Goal: Information Seeking & Learning: Learn about a topic

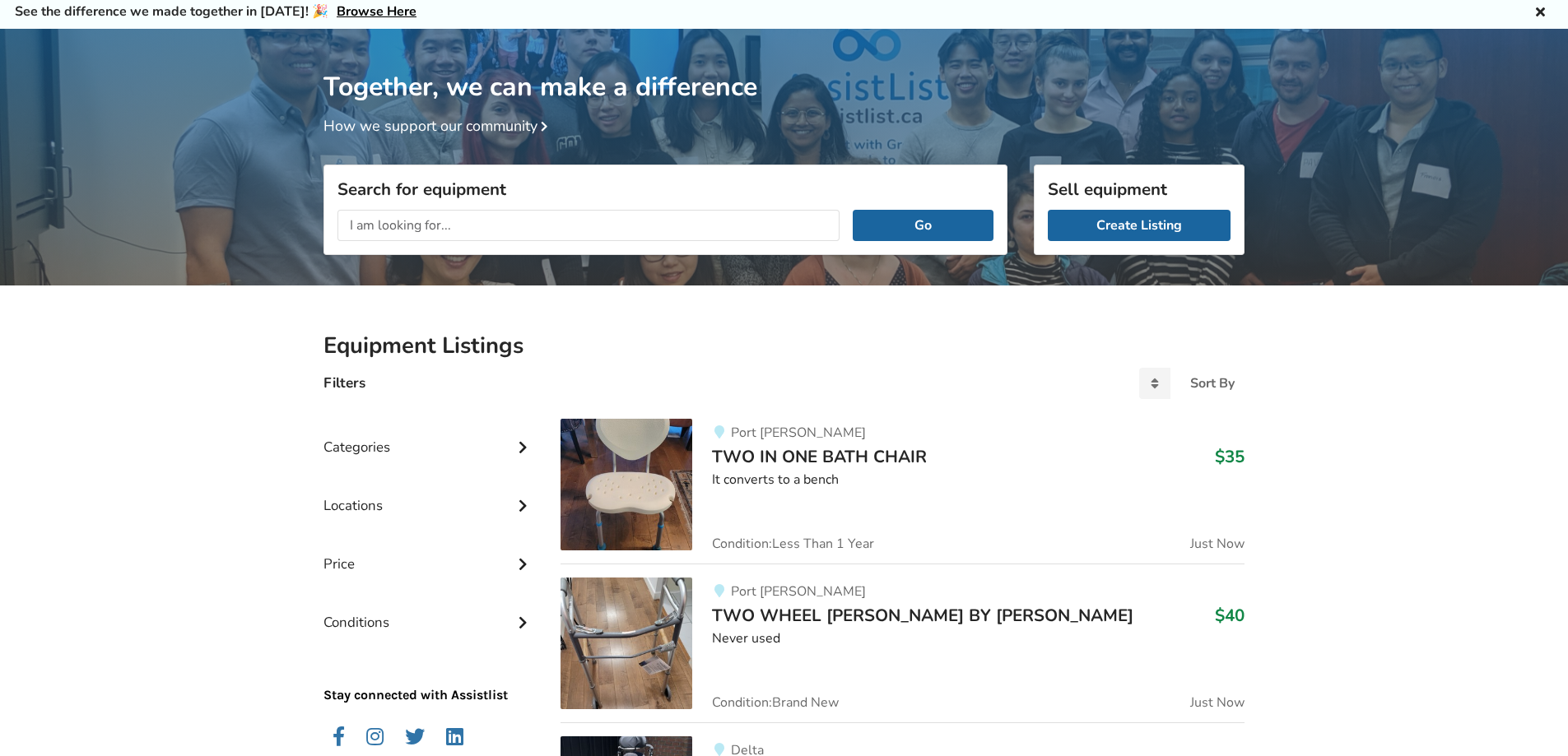
scroll to position [82, 0]
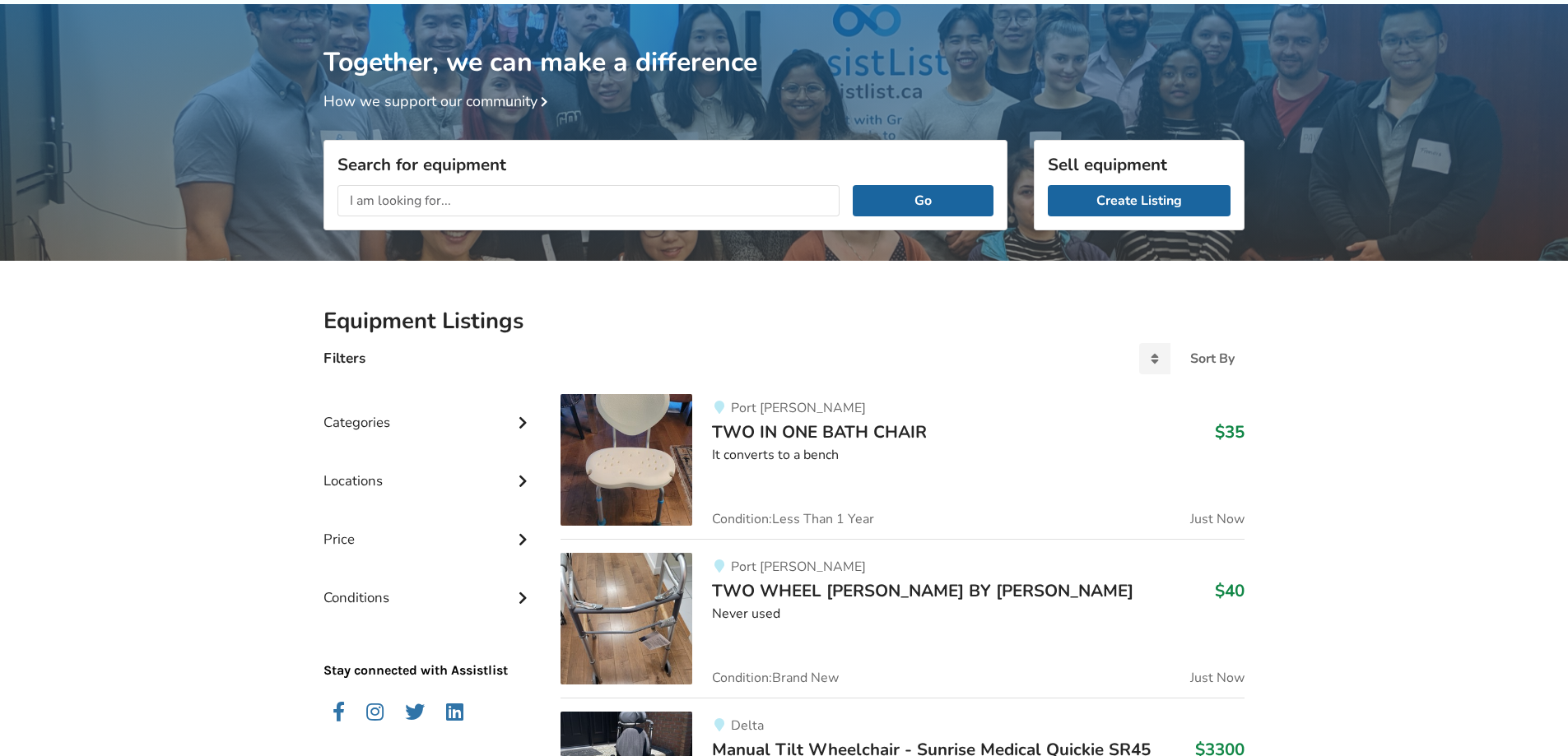
click at [478, 420] on div "Categories" at bounding box center [429, 410] width 210 height 59
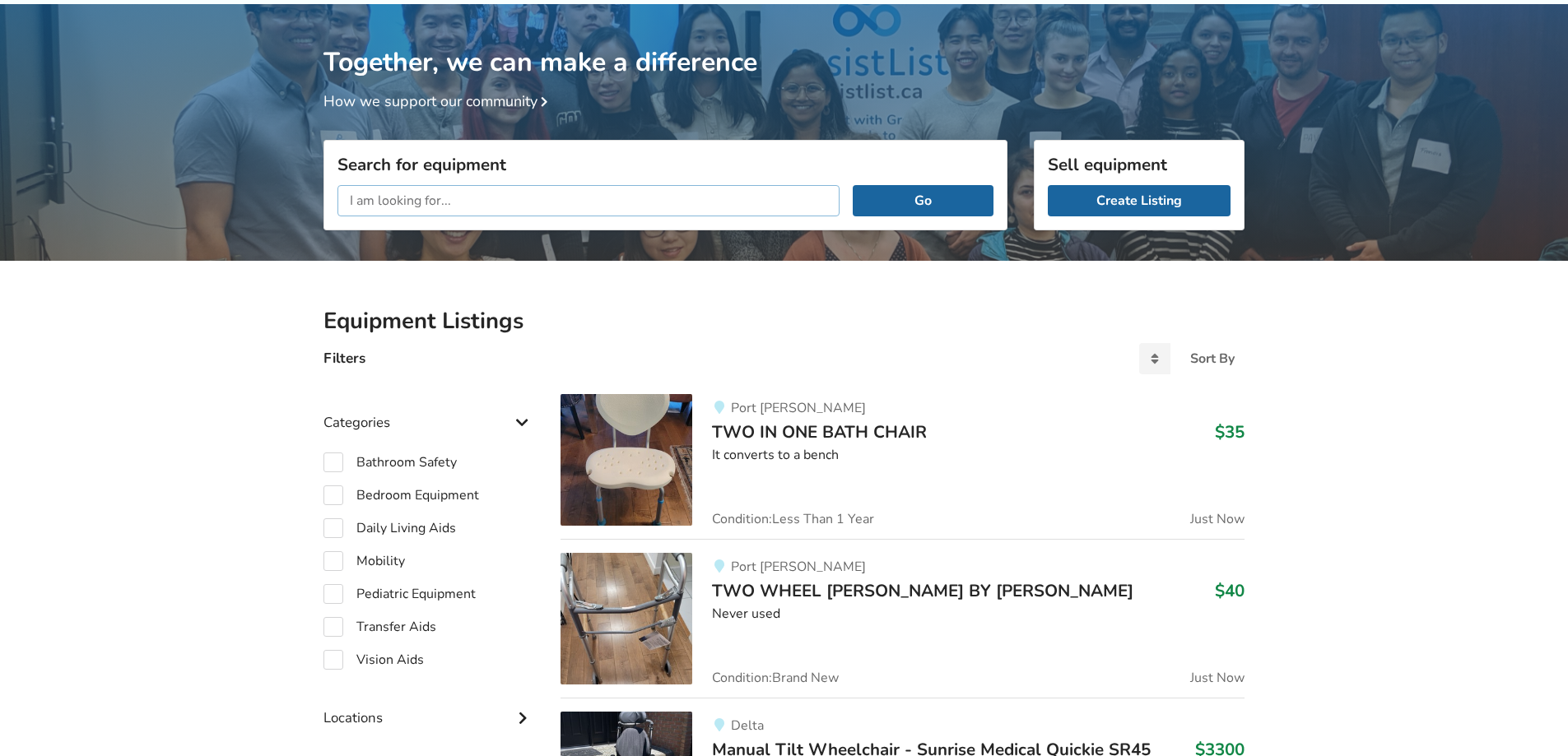
click at [464, 204] on input "text" at bounding box center [588, 201] width 502 height 32
type input "tilt in space wheelchair"
click at [852, 186] on button "Go" at bounding box center [923, 201] width 141 height 32
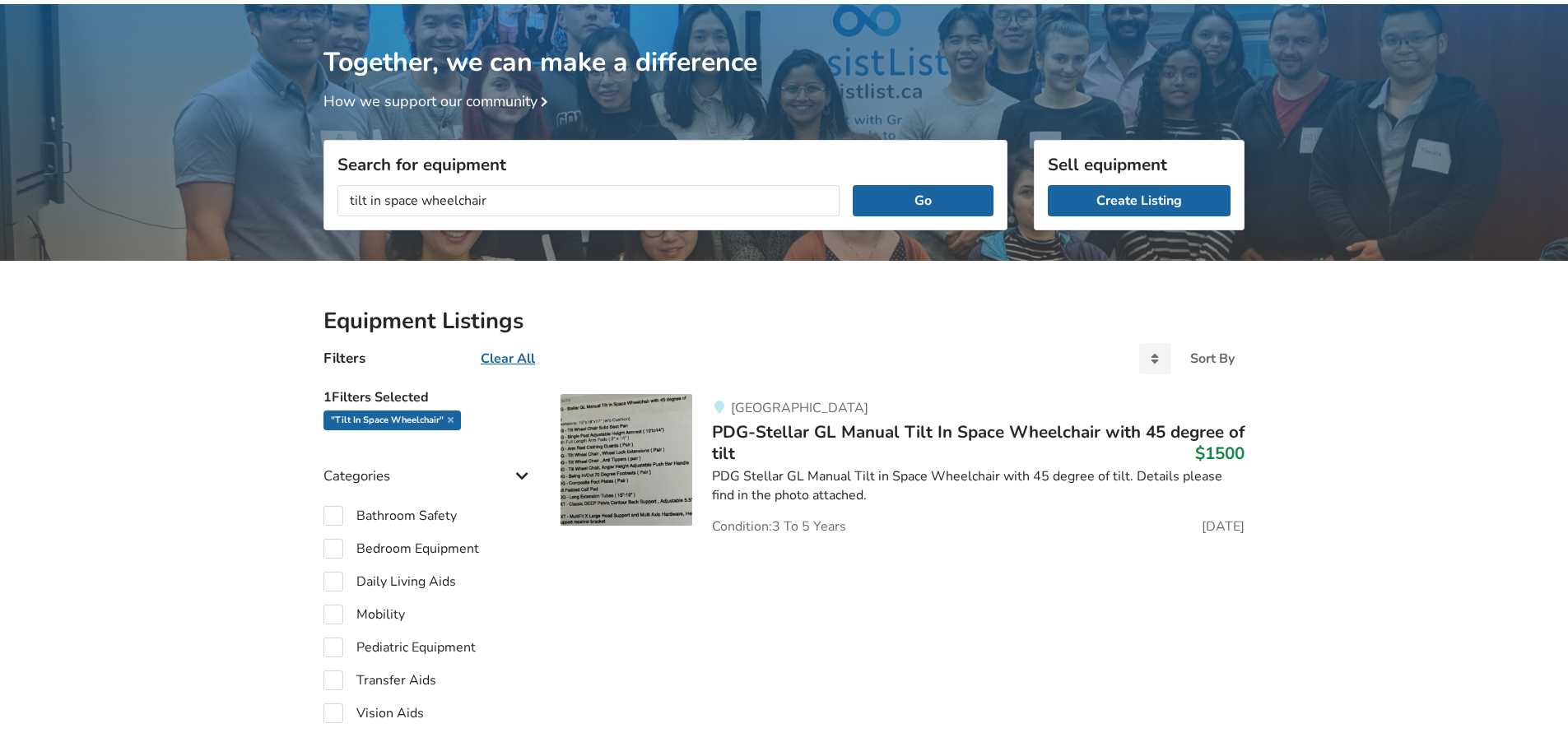
click at [604, 446] on img at bounding box center [626, 459] width 132 height 132
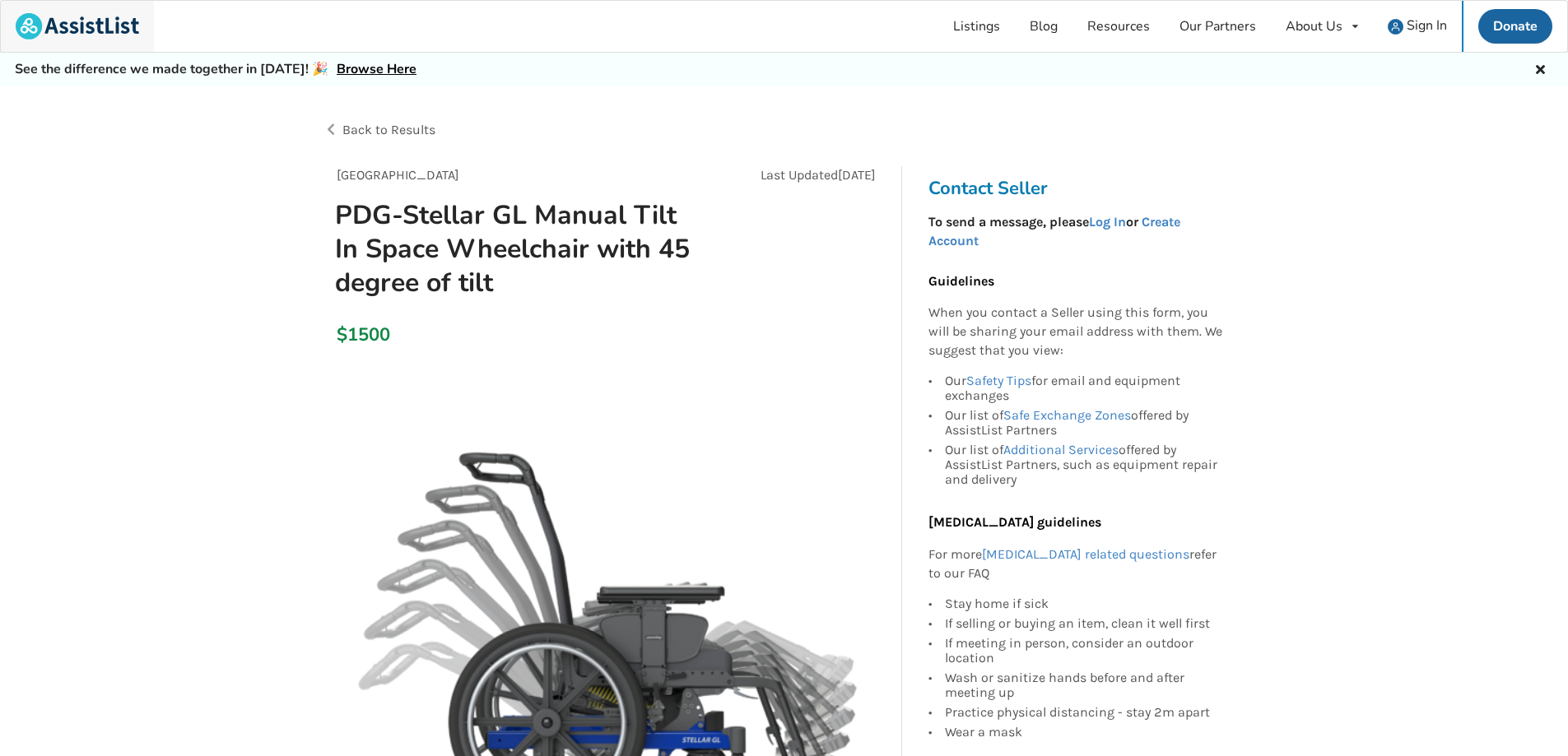
scroll to position [82, 0]
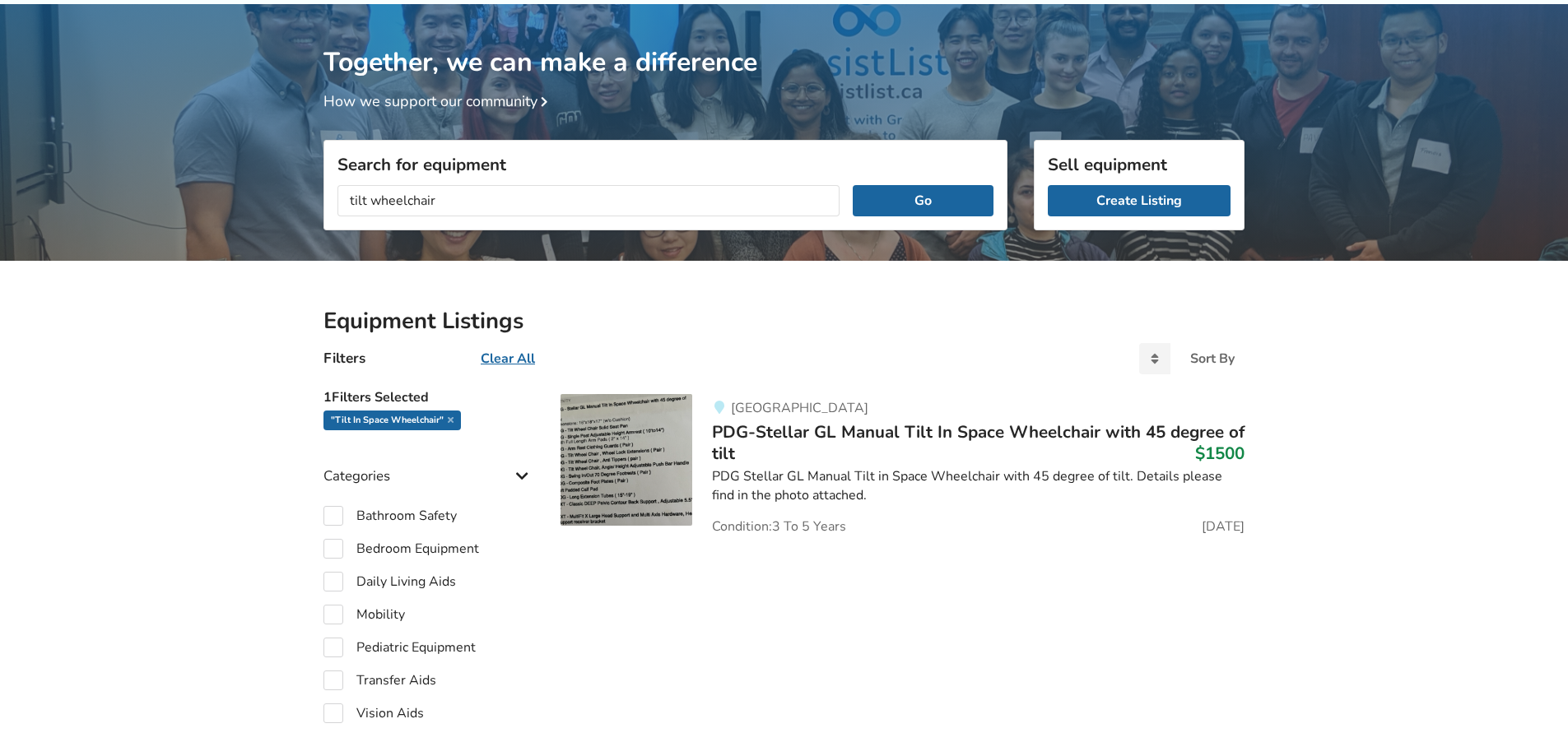
type input "tilt wheelchair"
click at [852, 186] on button "Go" at bounding box center [923, 201] width 141 height 32
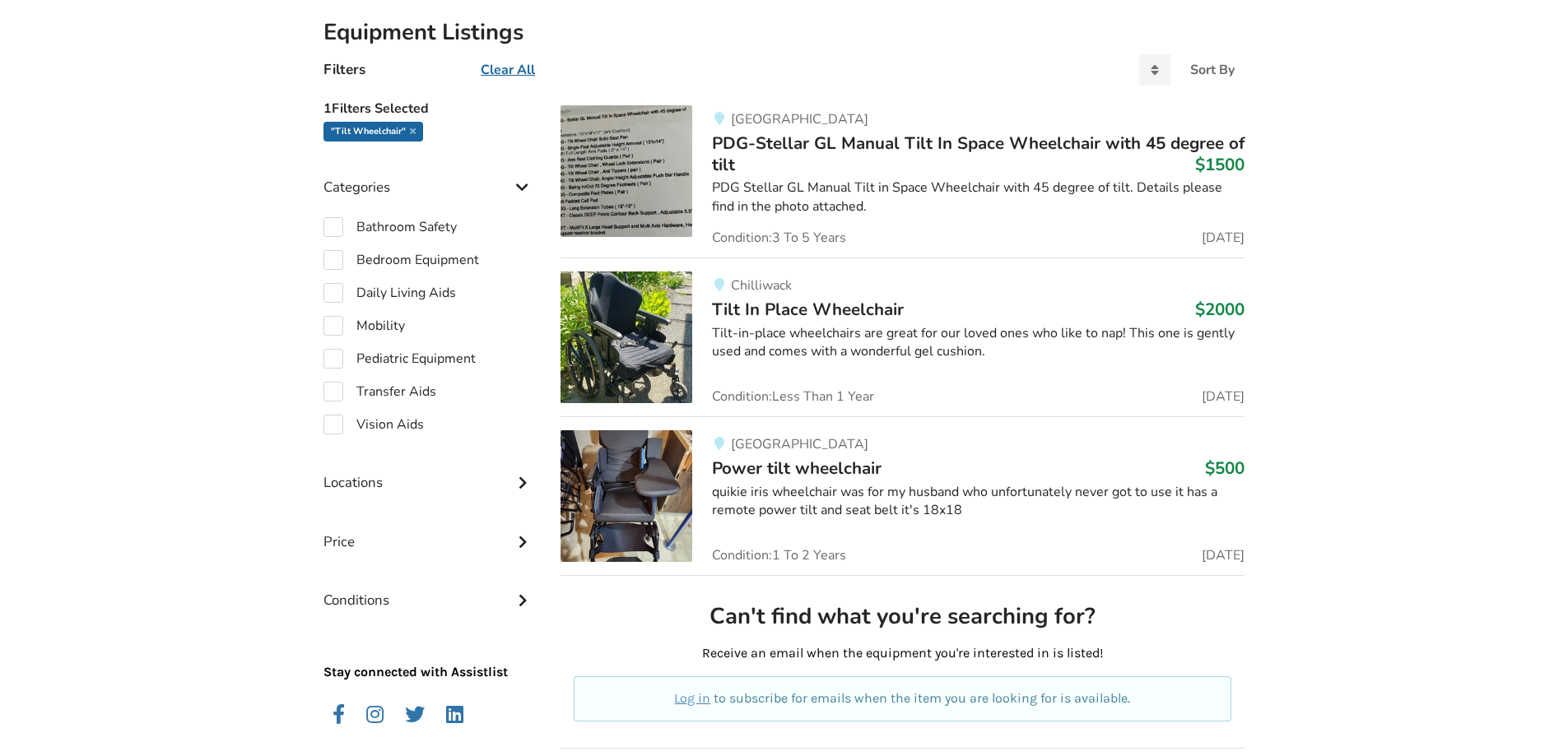
scroll to position [378, 0]
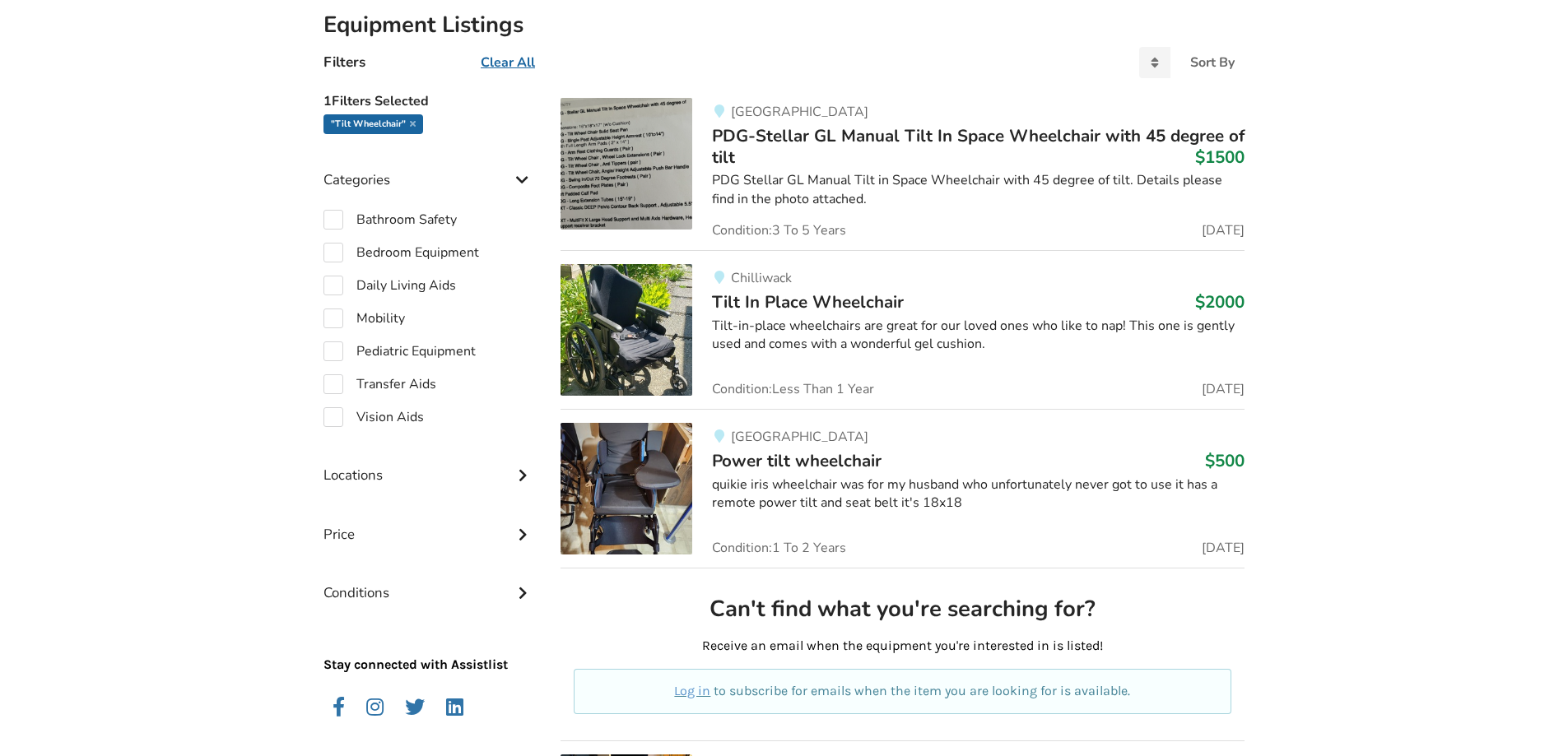
click at [633, 320] on img at bounding box center [626, 329] width 132 height 132
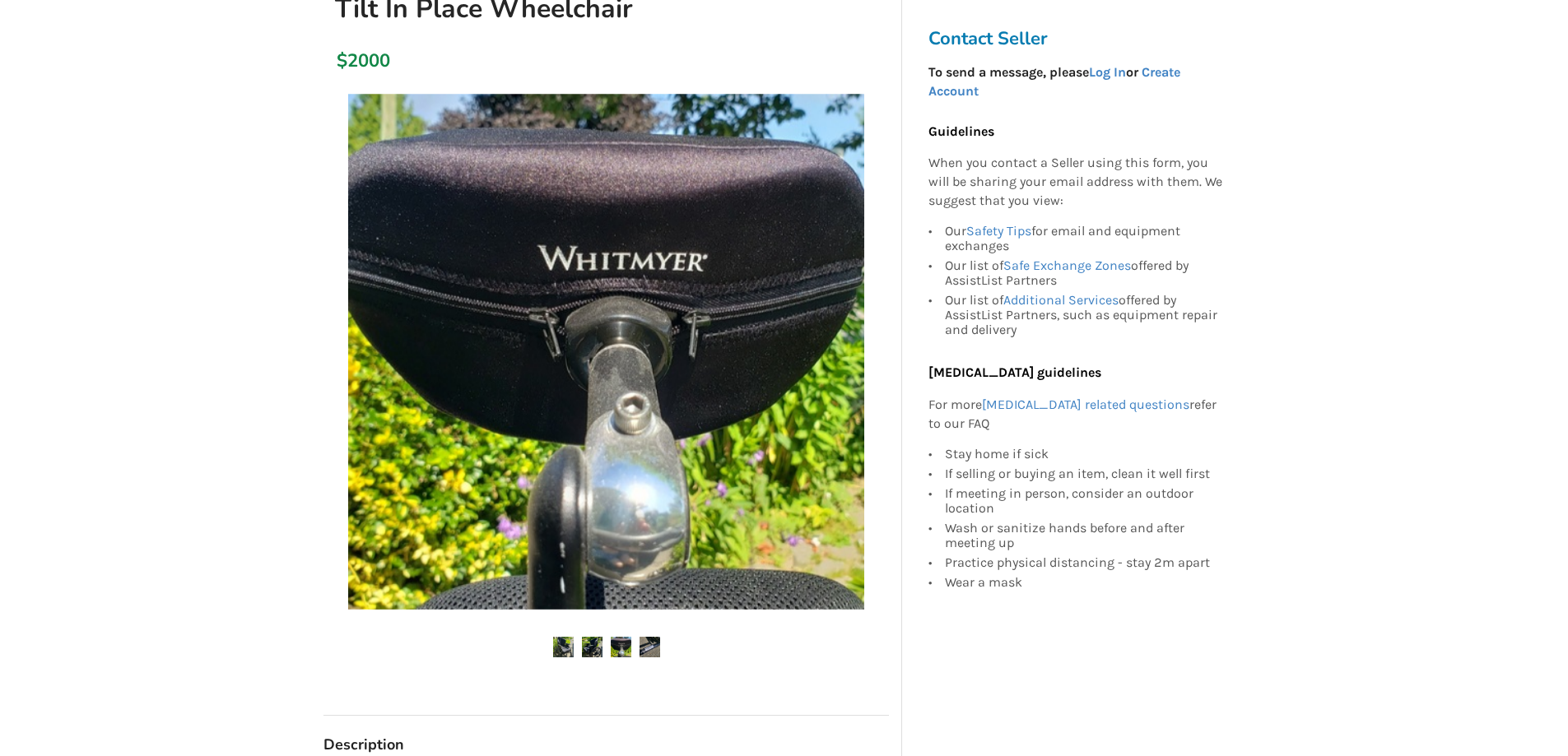
scroll to position [182, 0]
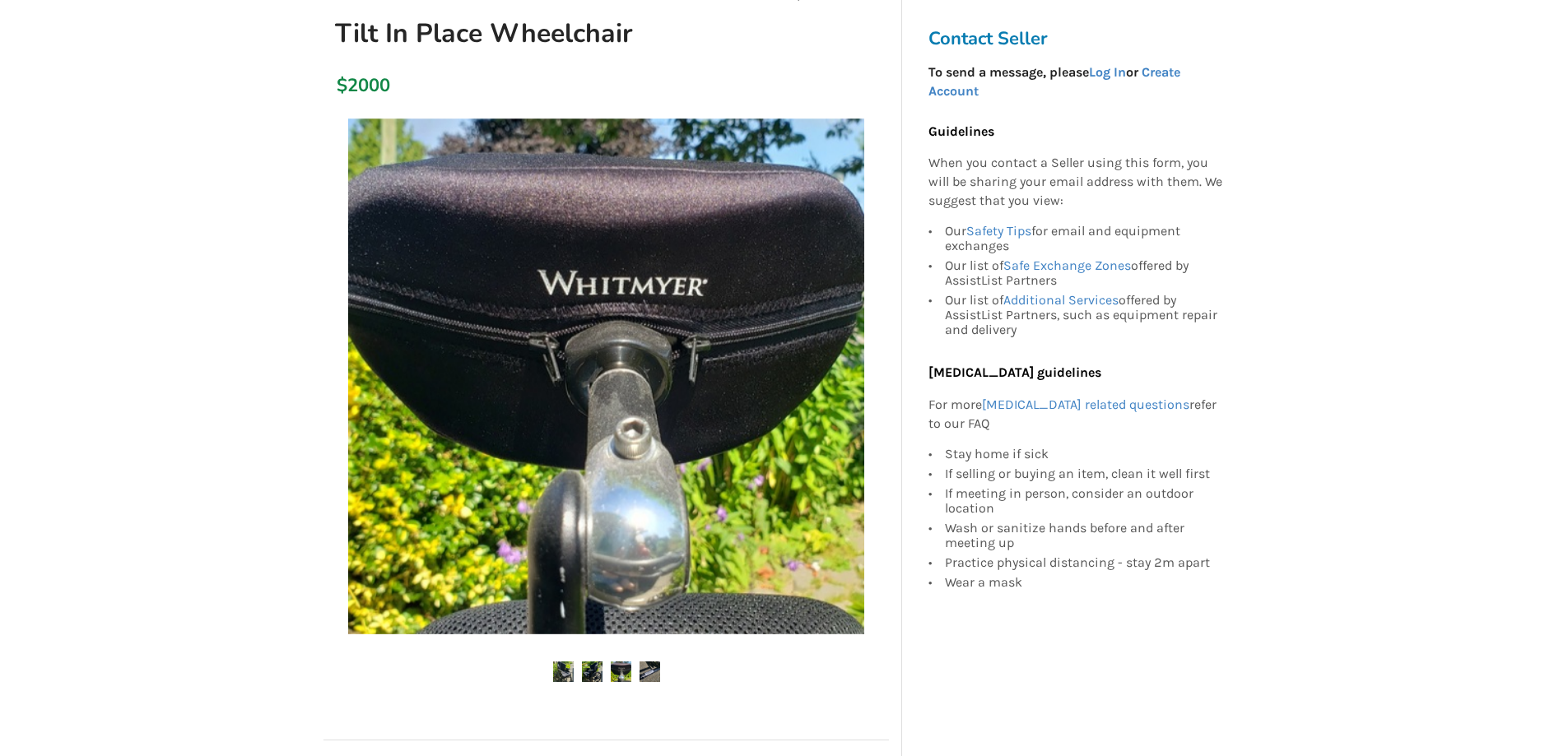
click at [563, 674] on img at bounding box center [563, 672] width 21 height 21
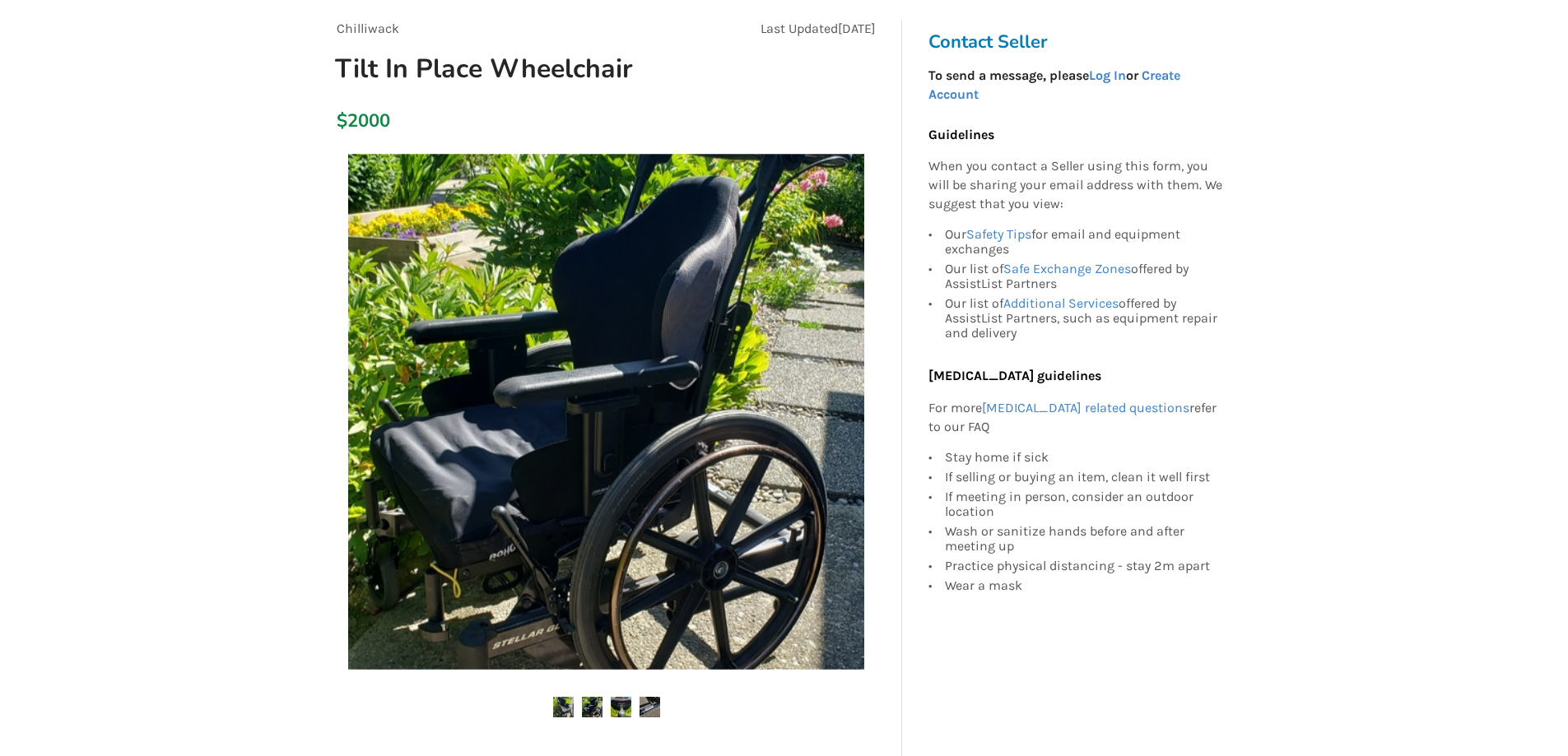
scroll to position [152, 0]
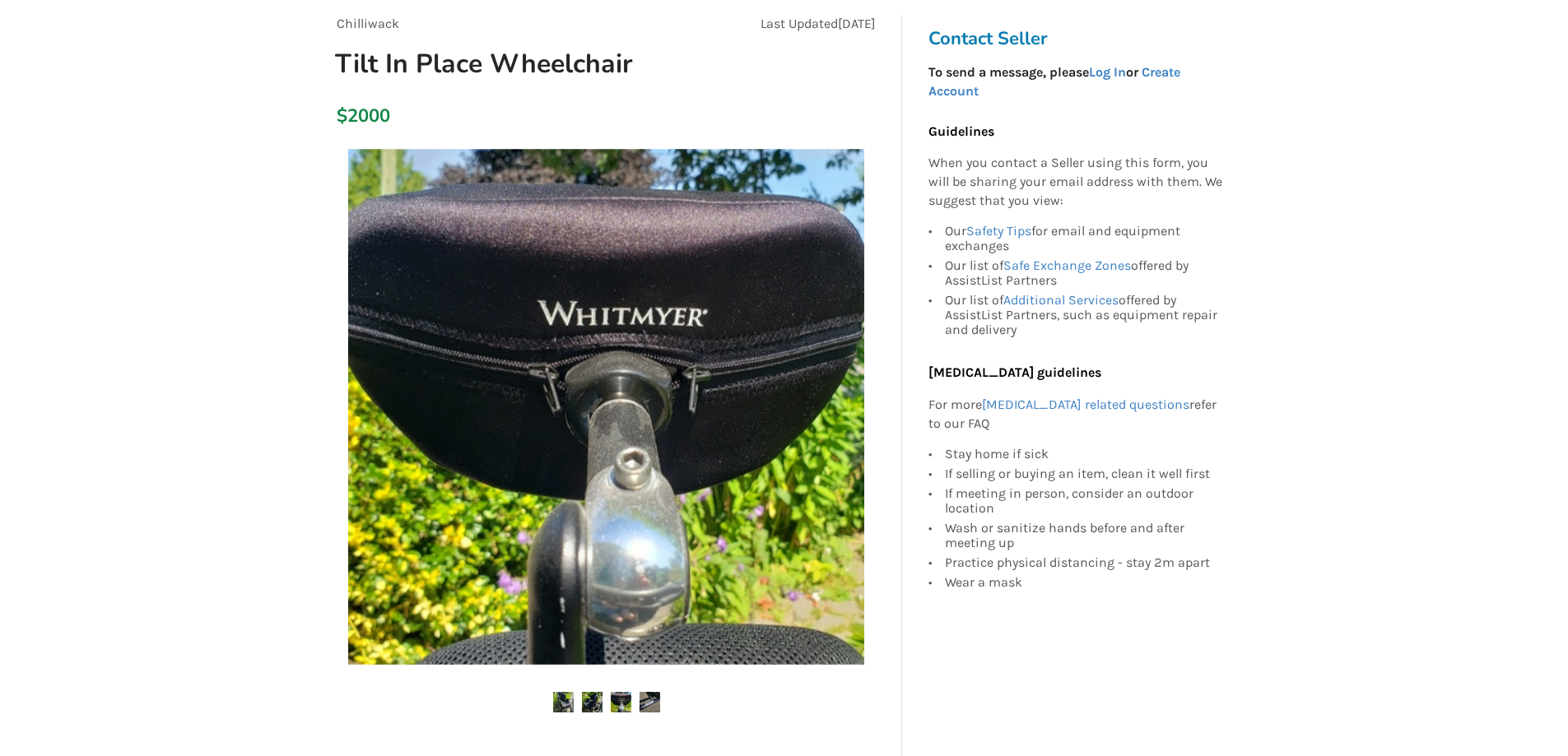
click at [565, 360] on img at bounding box center [606, 407] width 516 height 516
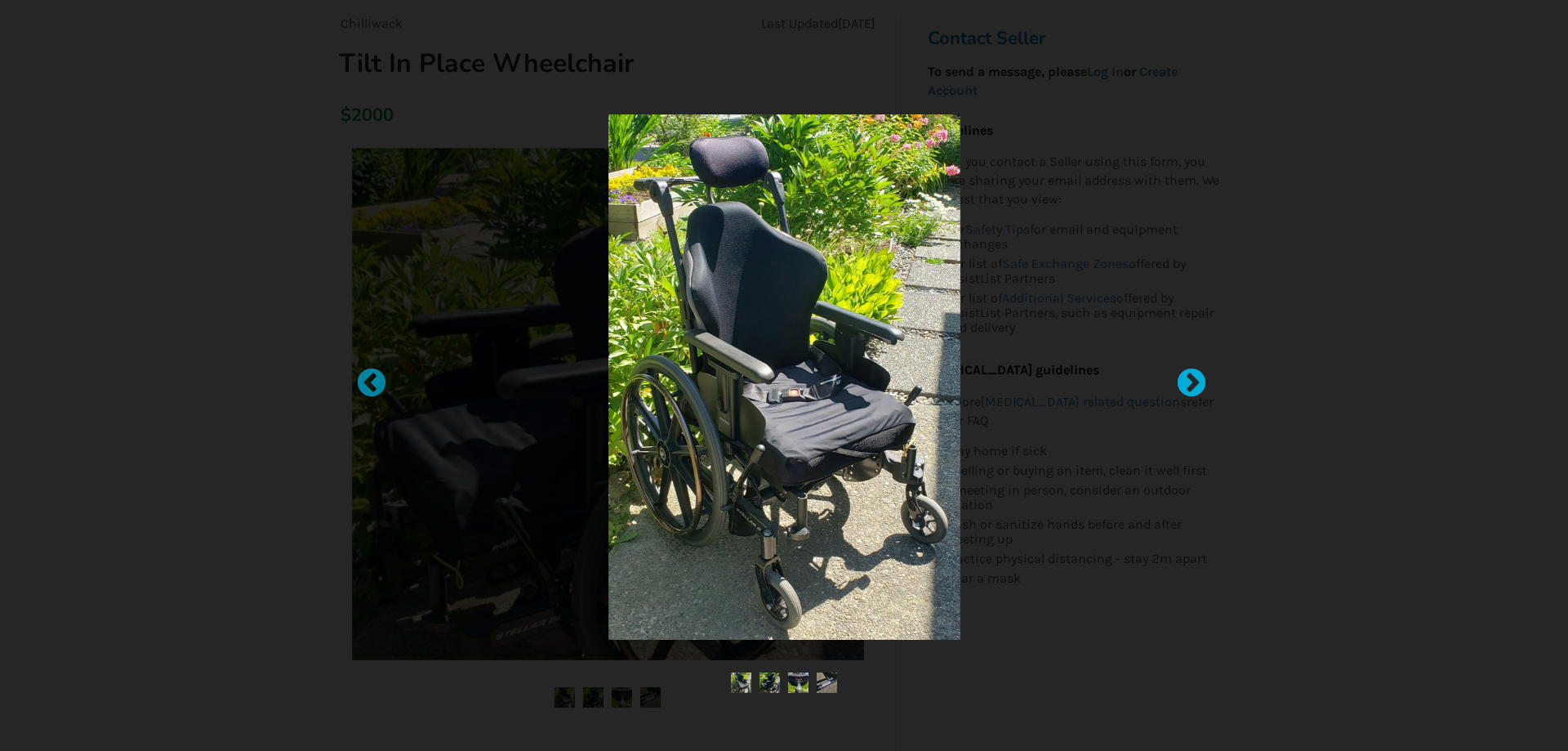
click at [1190, 384] on div at bounding box center [1183, 376] width 17 height 17
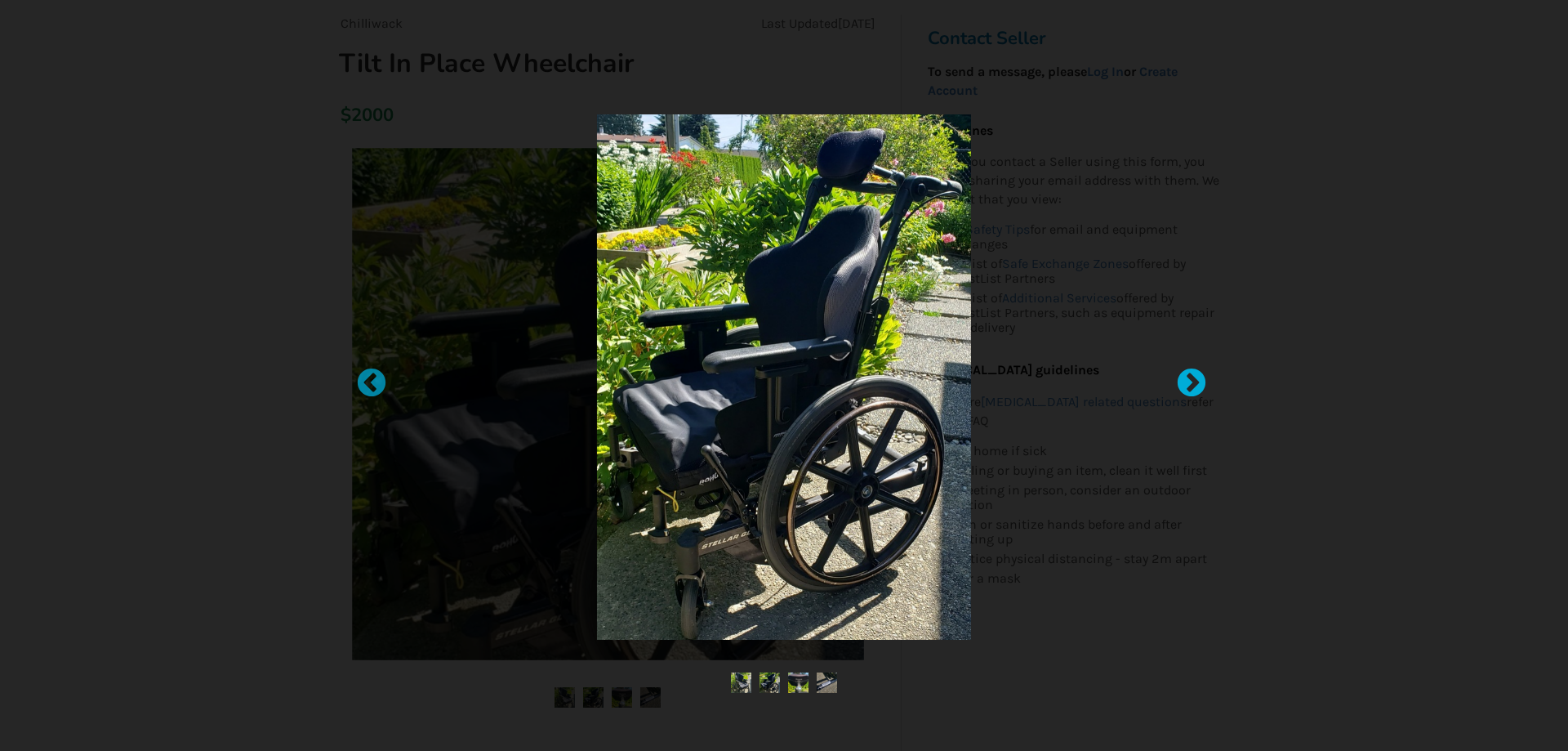
click at [1192, 384] on div at bounding box center [1183, 376] width 17 height 17
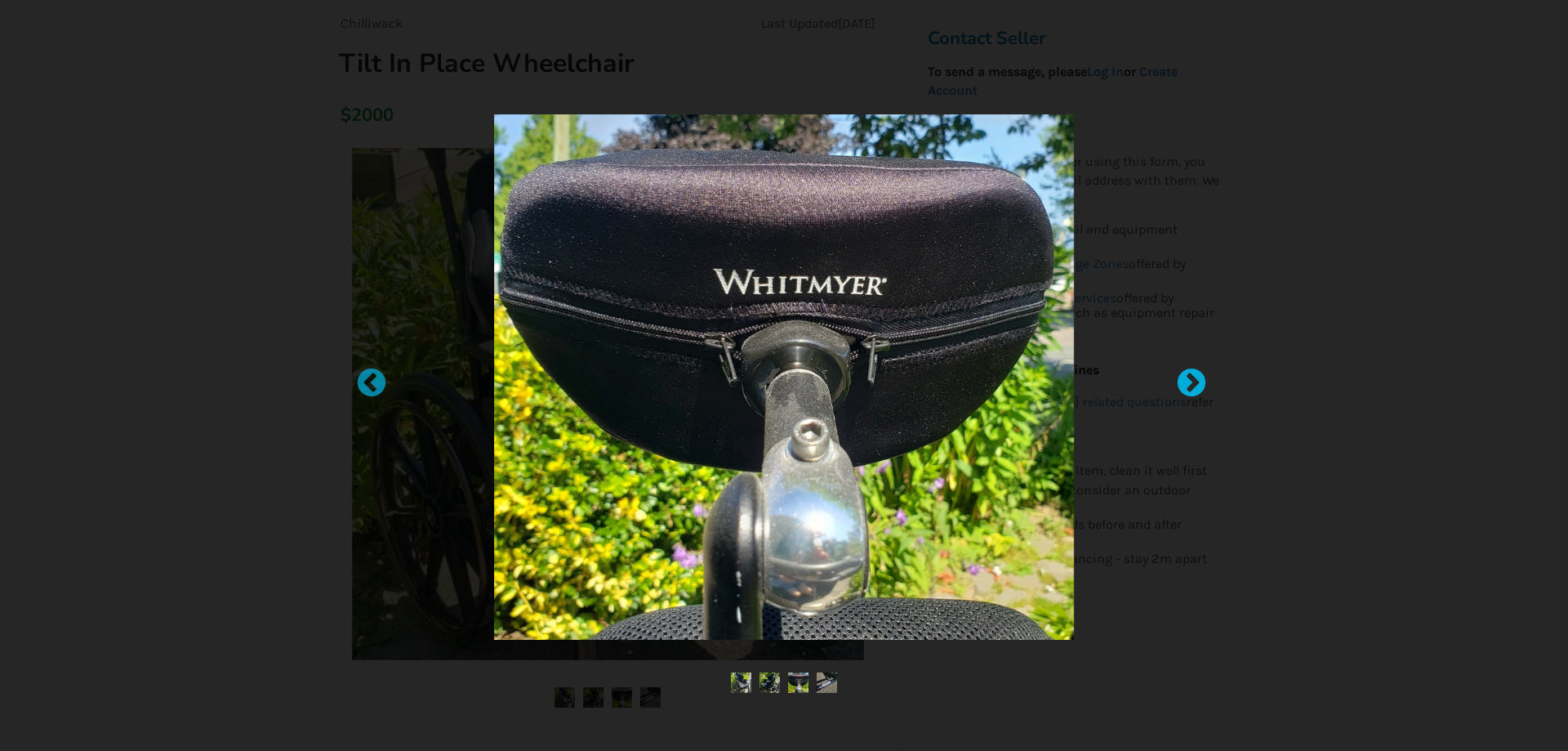
click at [1192, 383] on div at bounding box center [1183, 376] width 17 height 17
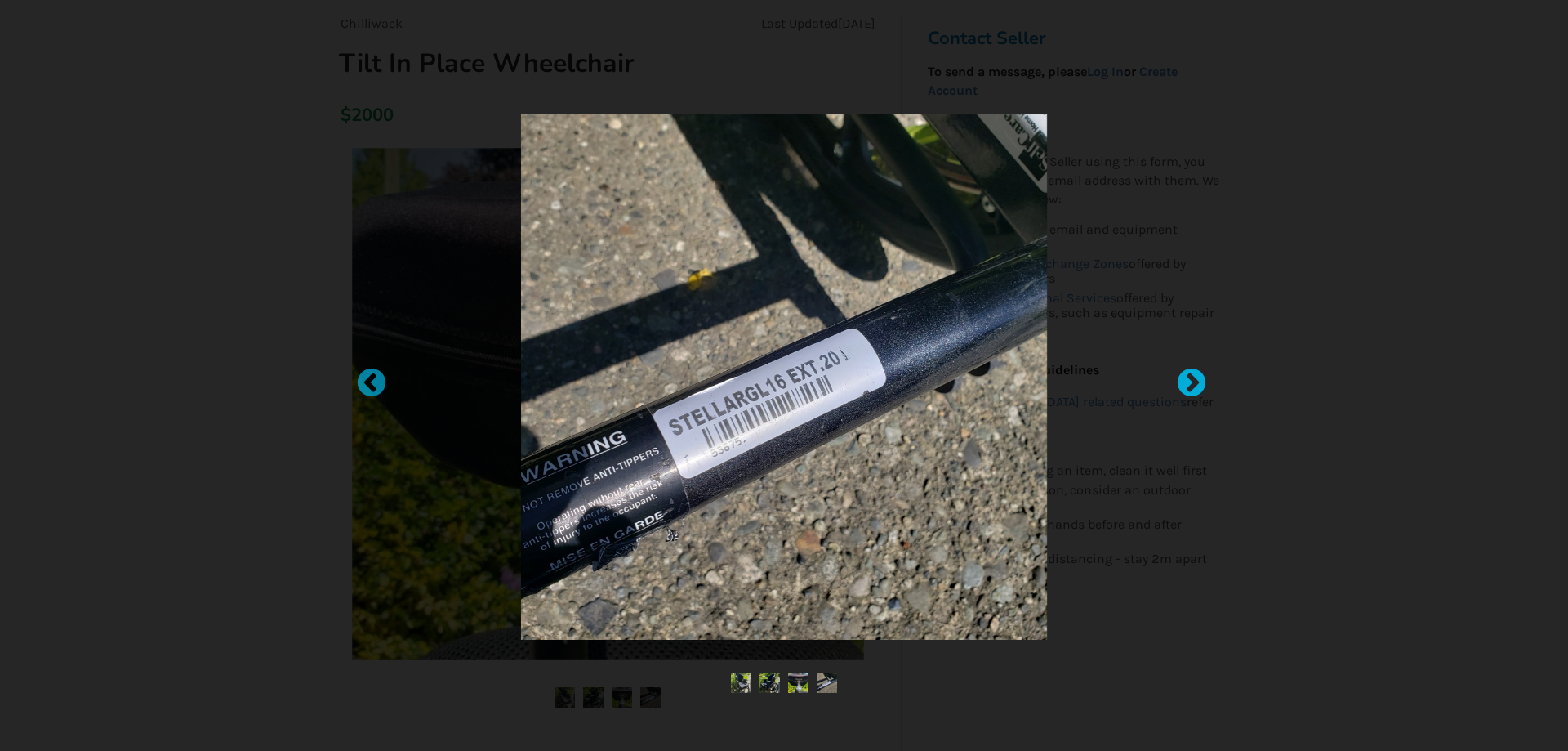
click at [1192, 377] on div at bounding box center [1183, 376] width 17 height 17
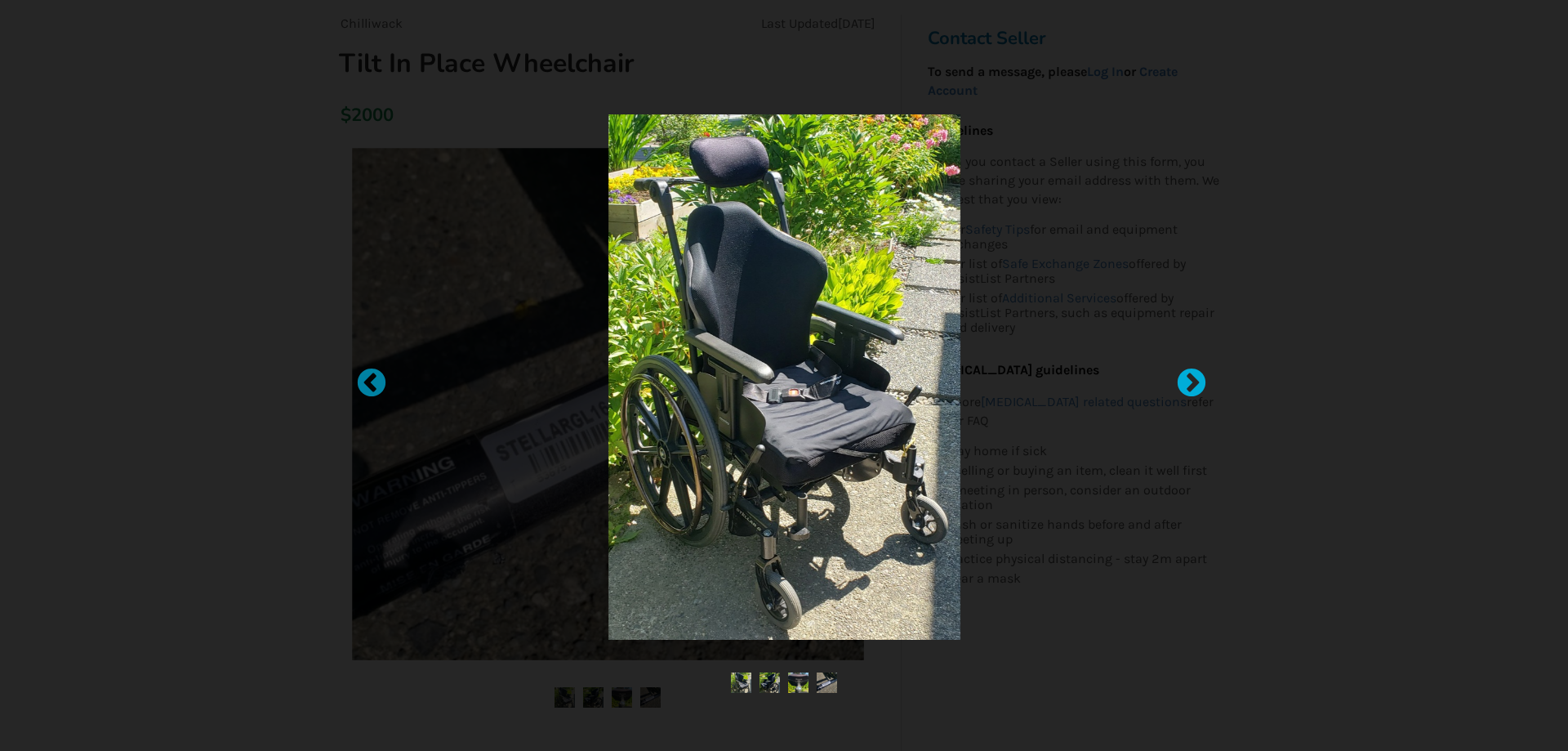
click at [1192, 377] on div at bounding box center [1183, 376] width 17 height 17
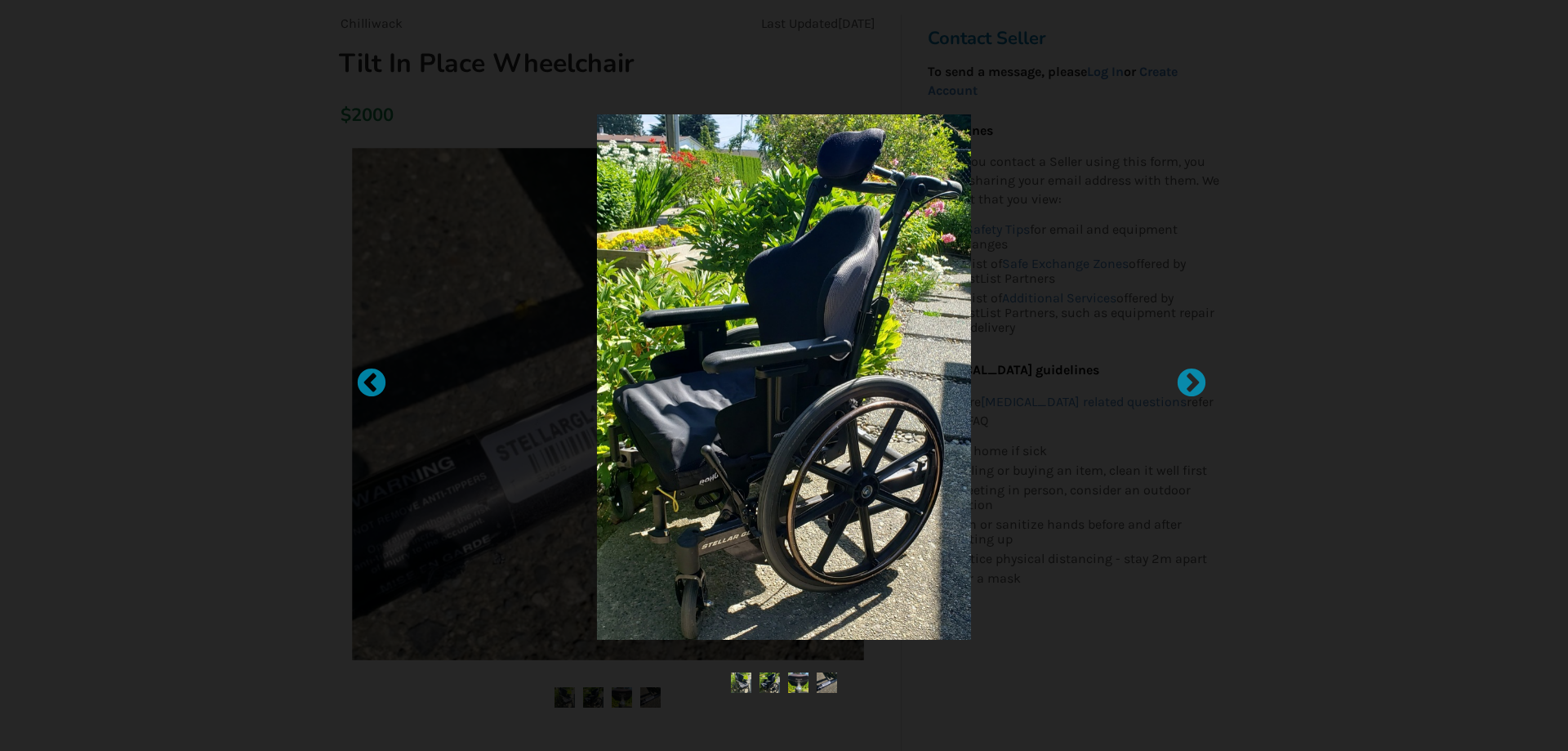
click at [1376, 171] on div at bounding box center [784, 376] width 1568 height 751
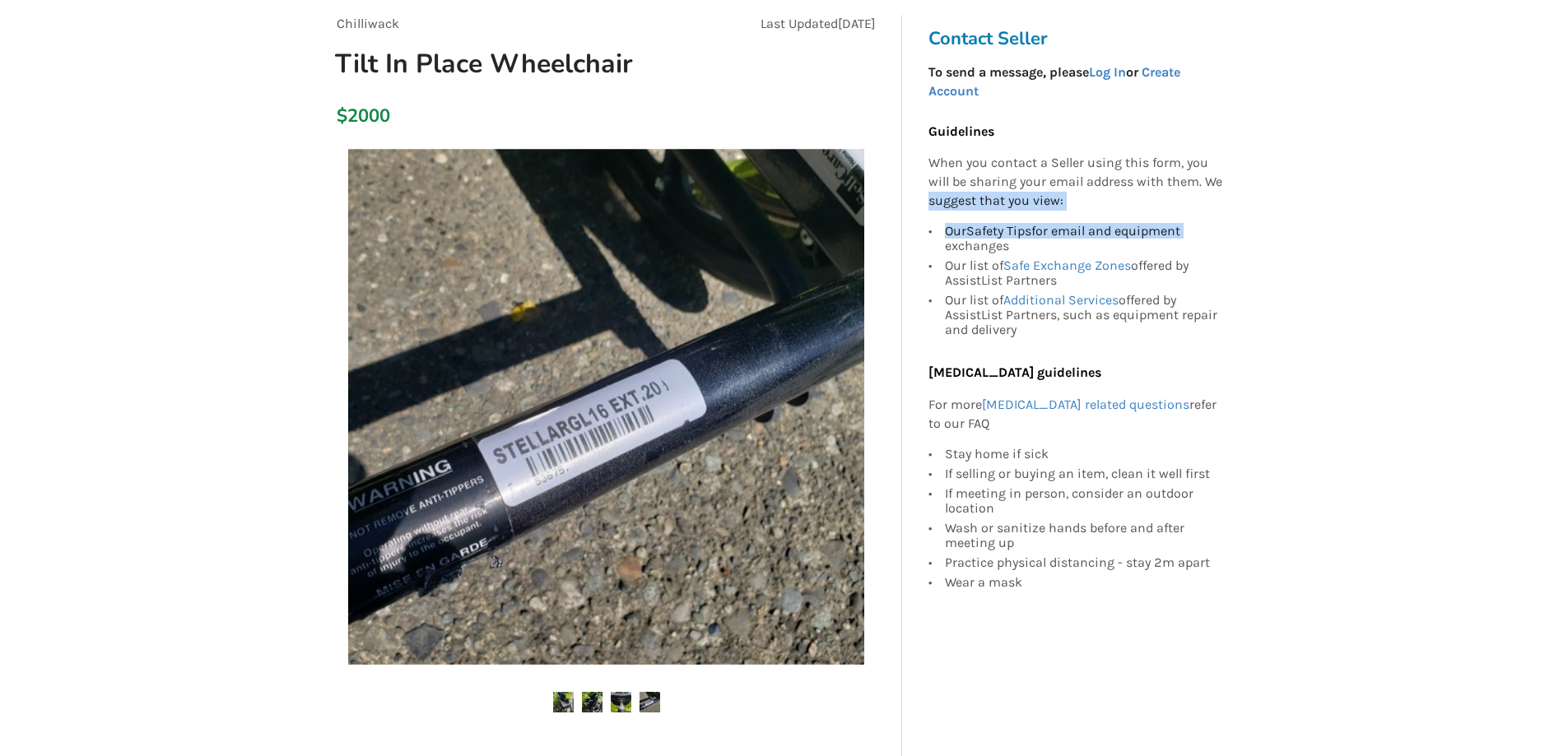
drag, startPoint x: 1566, startPoint y: 211, endPoint x: 1566, endPoint y: 181, distance: 30.0
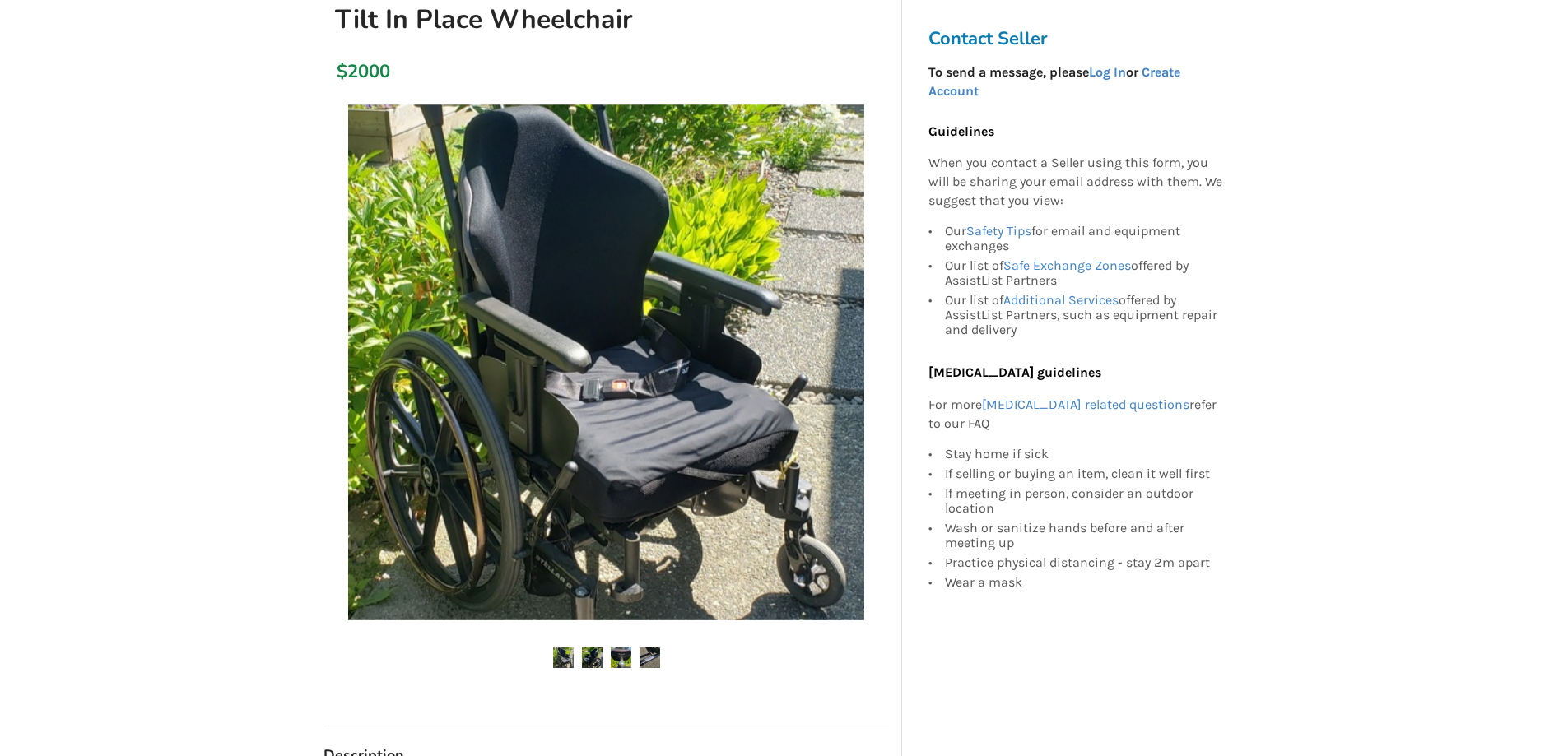
scroll to position [166, 0]
